Goal: Contribute content

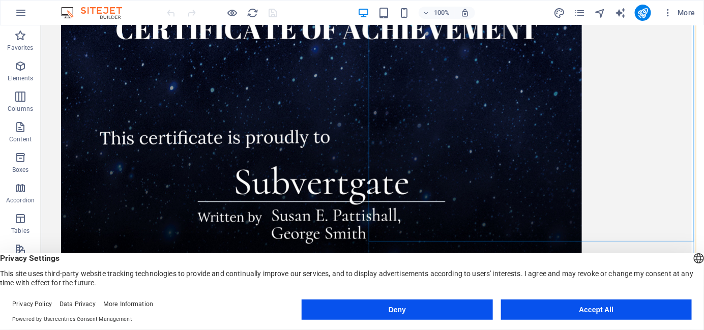
scroll to position [258, 0]
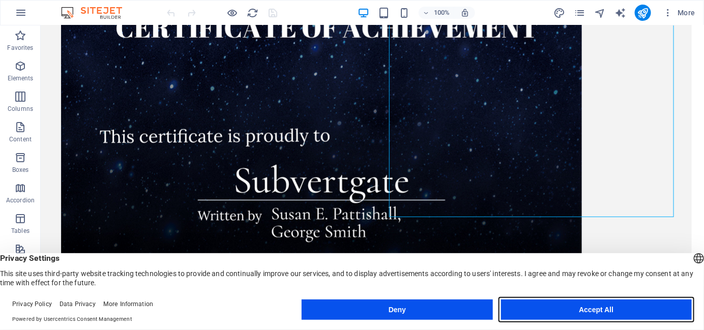
click at [656, 318] on button "Accept All" at bounding box center [596, 309] width 191 height 20
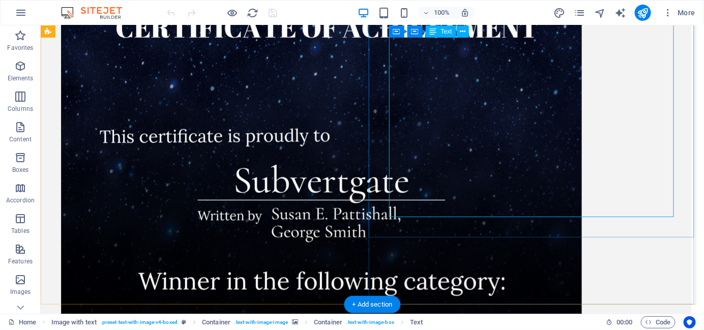
scroll to position [256, 0]
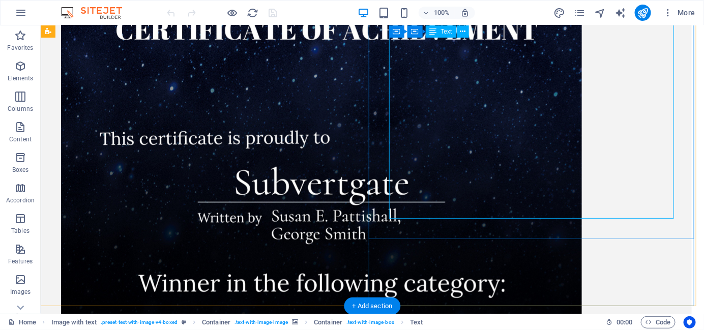
click at [450, 34] on span "Text" at bounding box center [446, 31] width 11 height 6
click at [462, 31] on icon at bounding box center [463, 31] width 6 height 11
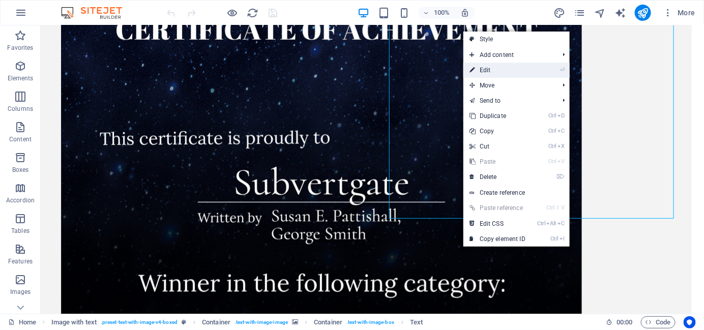
click at [478, 69] on link "⏎ Edit" at bounding box center [497, 70] width 68 height 15
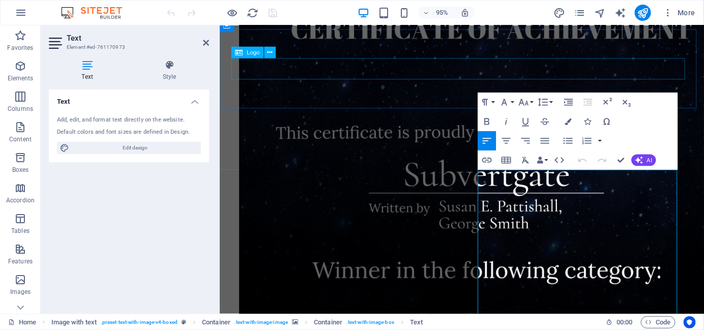
scroll to position [5, 0]
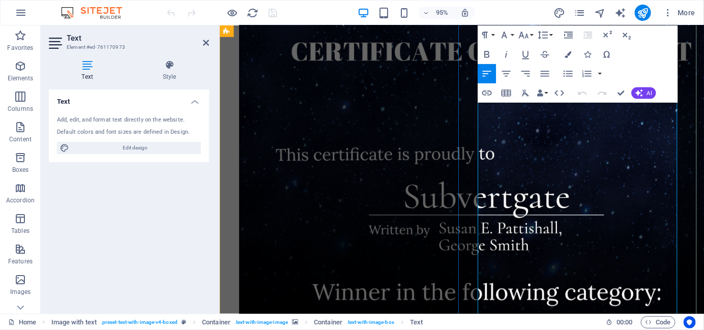
scroll to position [238, 0]
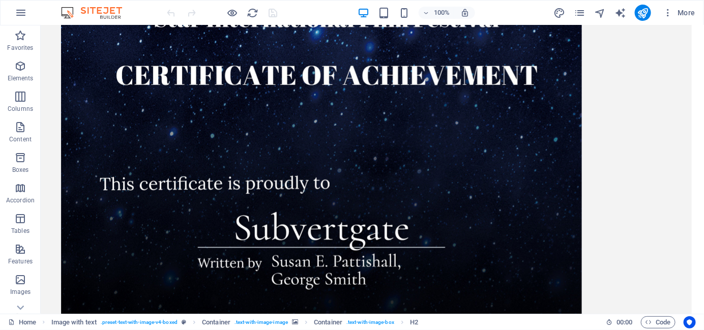
scroll to position [211, 0]
